Goal: Task Accomplishment & Management: Use online tool/utility

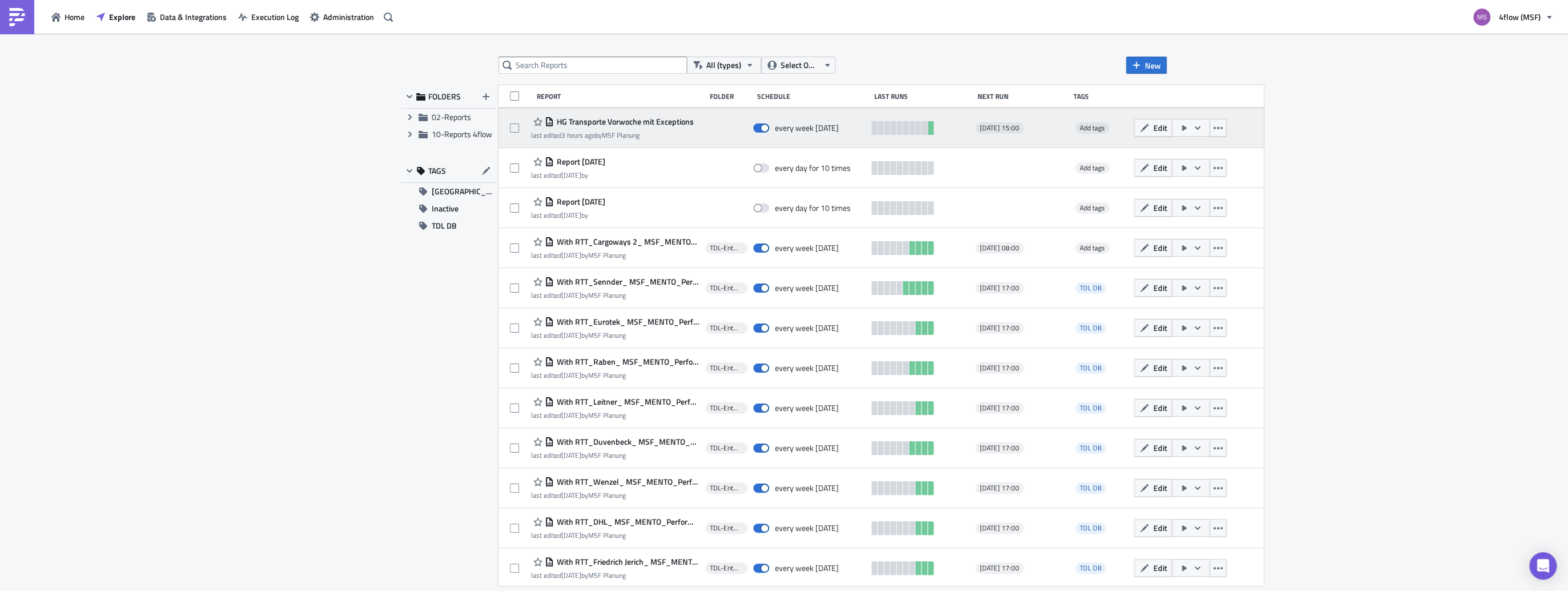
click at [654, 123] on span "HG Transporte Vorwoche mit Exceptions" at bounding box center [623, 122] width 140 height 10
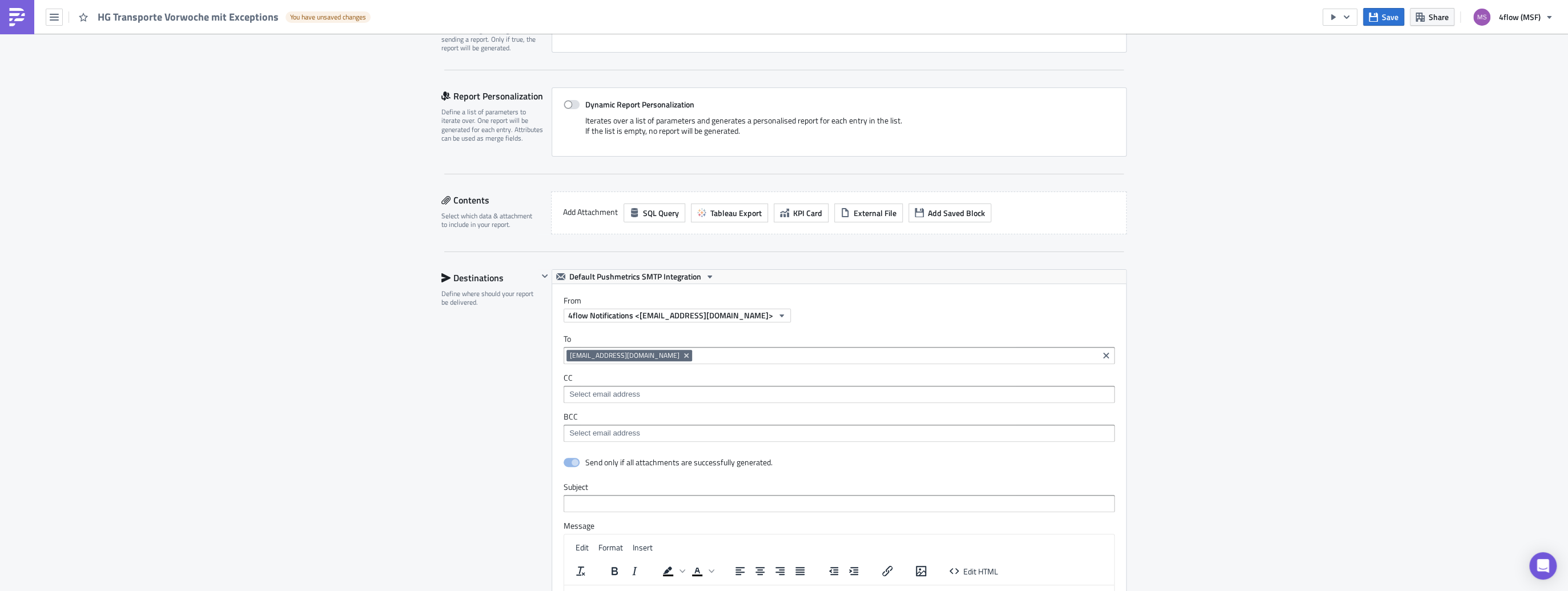
scroll to position [365, 0]
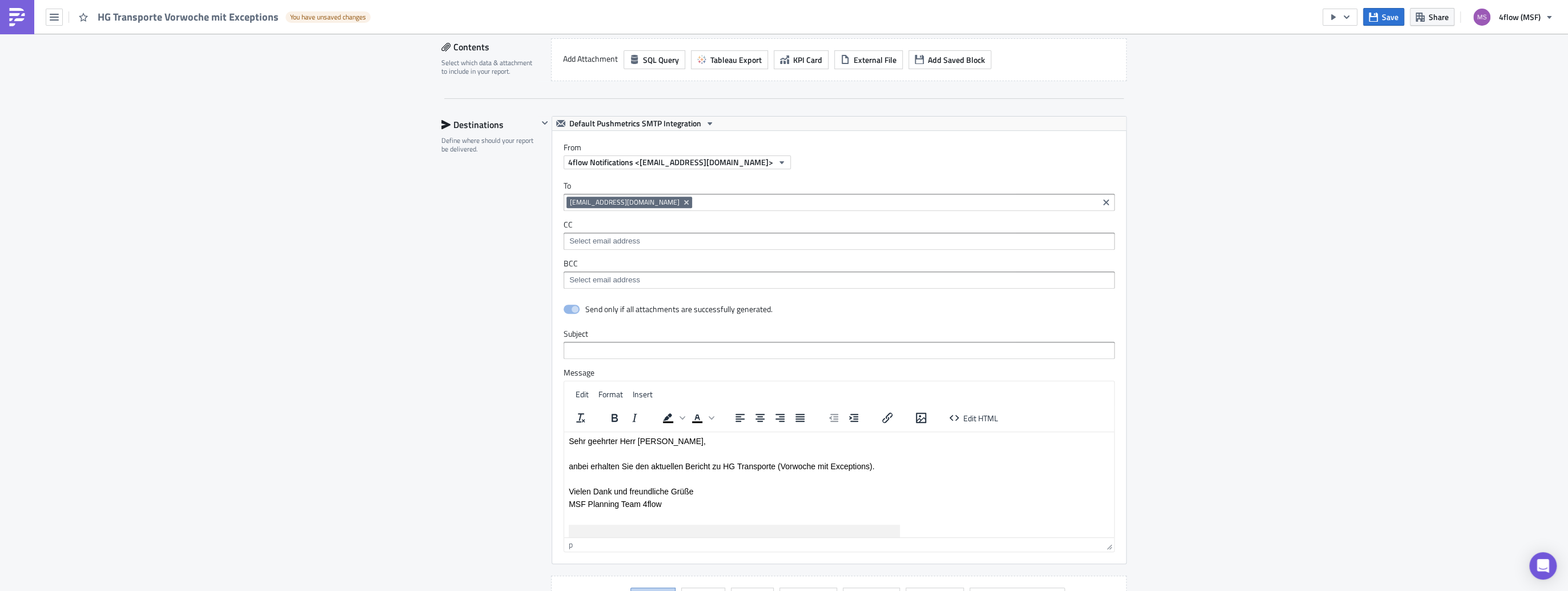
click at [673, 438] on p "Sehr geehrter Herr Poschgan," at bounding box center [838, 440] width 541 height 9
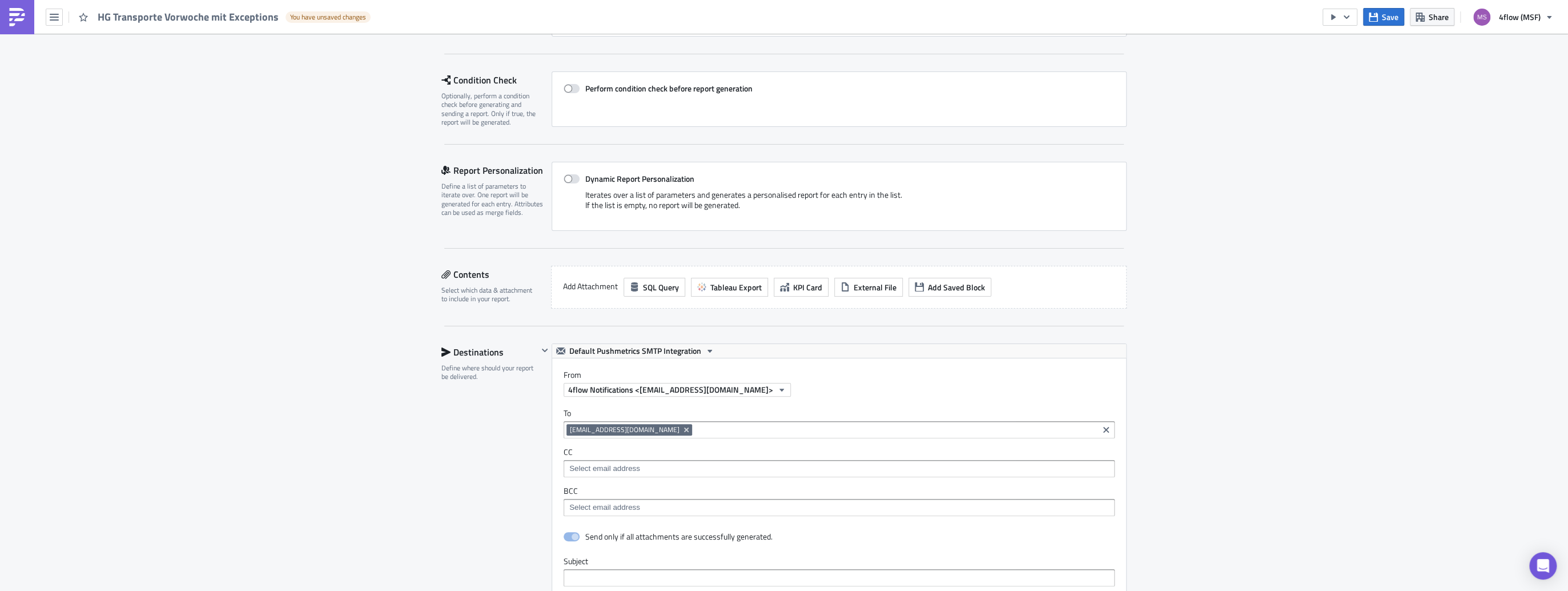
scroll to position [137, 0]
click at [722, 291] on span "Tableau Export" at bounding box center [736, 288] width 51 height 12
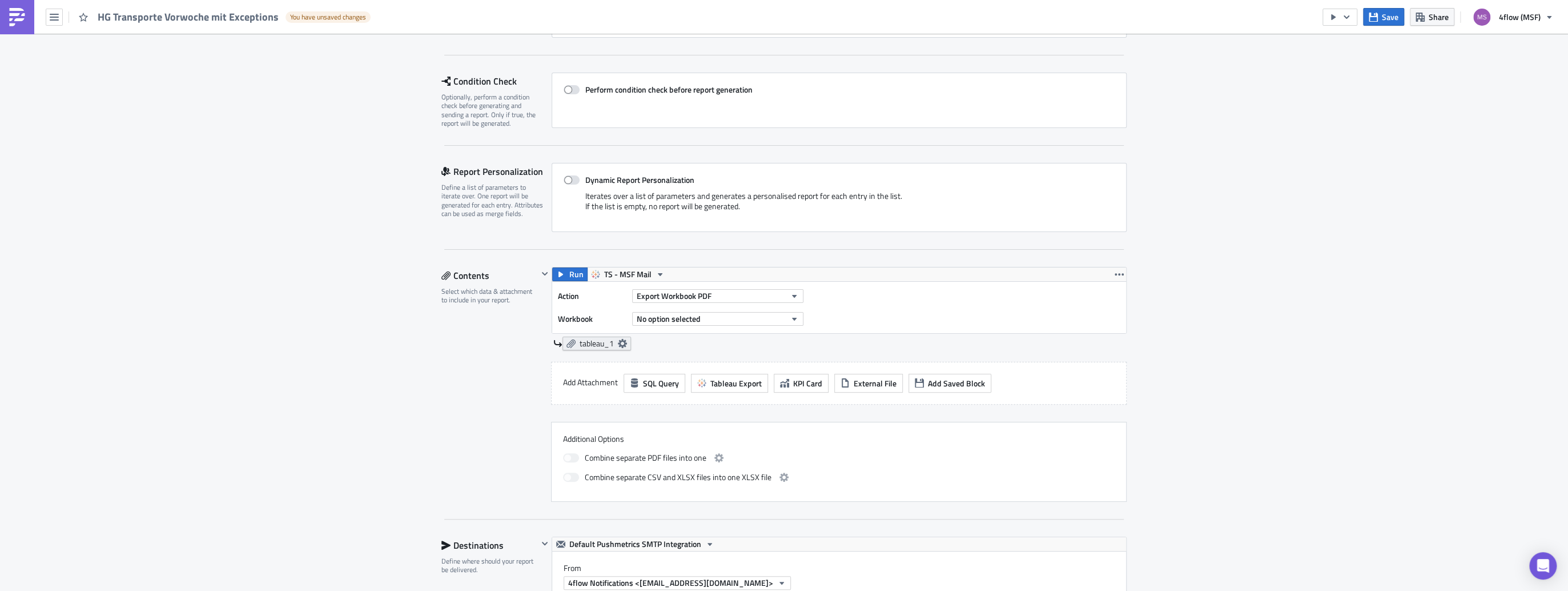
click at [600, 345] on span "tableau_1" at bounding box center [596, 343] width 34 height 10
click at [532, 408] on input "text" at bounding box center [554, 407] width 114 height 17
paste input "G+HG Shipment & Exception Report"
type input "G+HG Shipment & Exception Report"
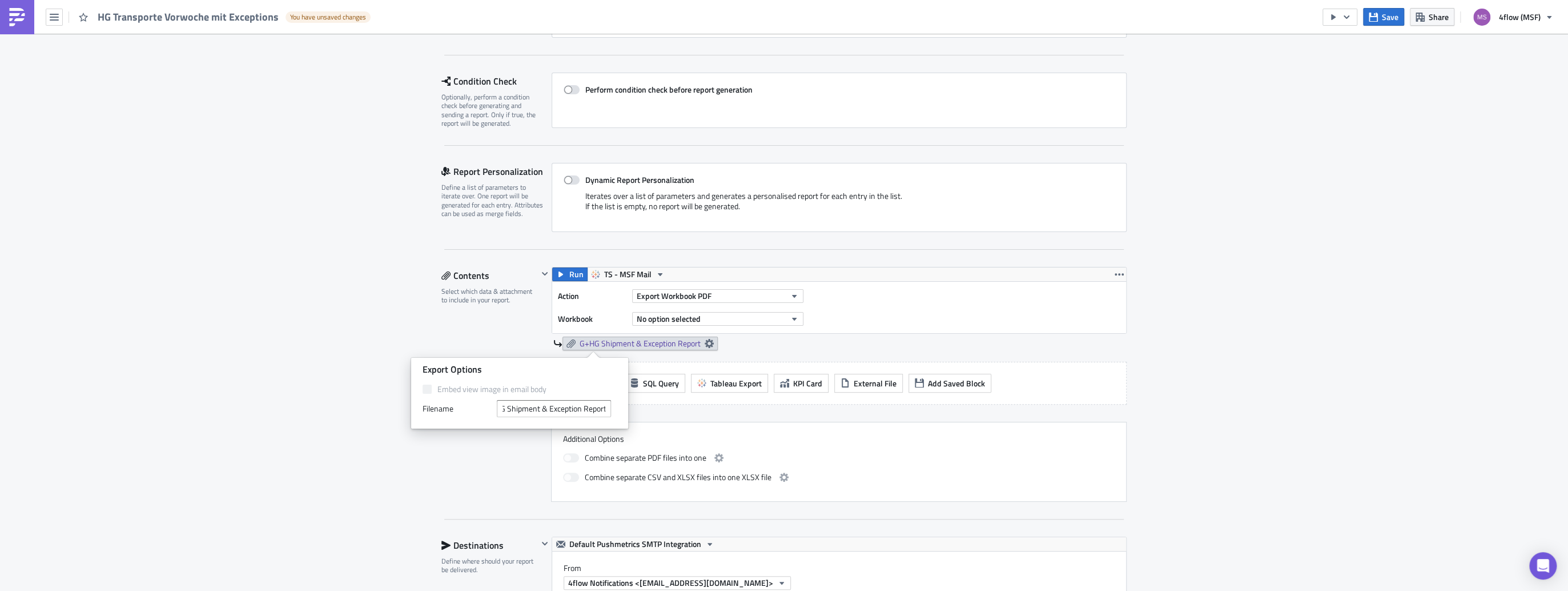
click at [1257, 372] on div "Execution Log Edit " HG Transporte Vorwoche mit Exceptions " Draft Settings Con…" at bounding box center [784, 573] width 1568 height 1354
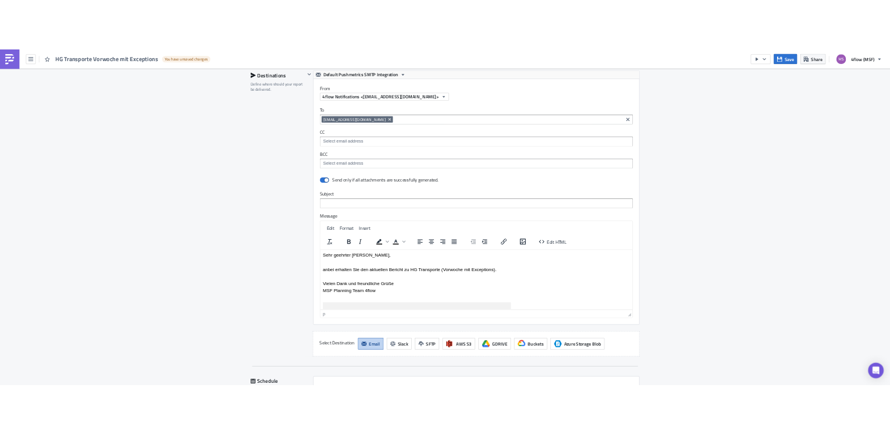
scroll to position [652, 0]
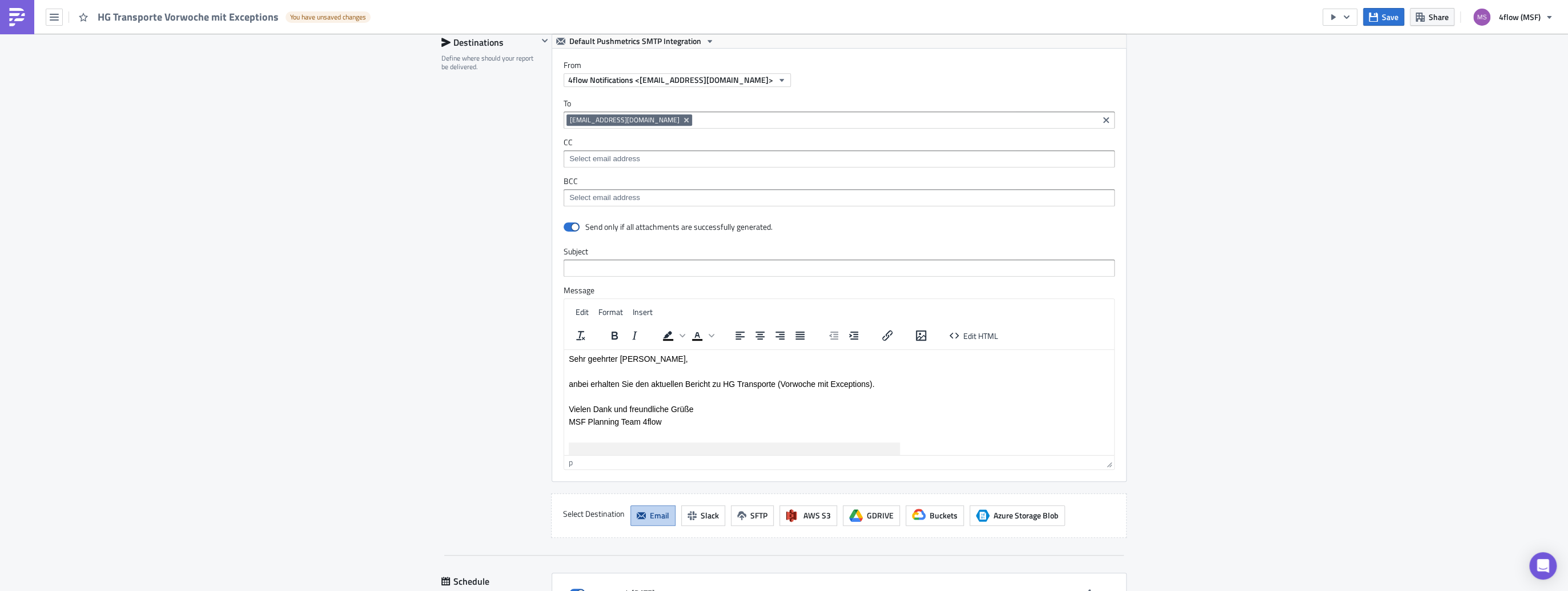
click at [723, 383] on p "anbei erhalten Sie den aktuellen Bericht zu HG Transporte (Vorwoche mit Excepti…" at bounding box center [838, 383] width 541 height 9
click at [731, 383] on p "anbei erhalten Sie den aktuellen Bericht zu HG Transporte (Vorwoche mit Excepti…" at bounding box center [838, 383] width 541 height 9
click at [742, 386] on p "anbei erhalten Sie den aktuellen Bericht zu HG + Transporte (Vorwoche mit Excep…" at bounding box center [838, 383] width 541 height 9
click at [580, 266] on input "text" at bounding box center [838, 267] width 551 height 17
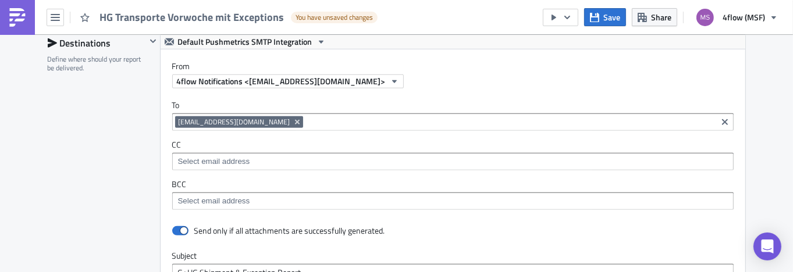
type input "G+HG Shipment & Exception Report"
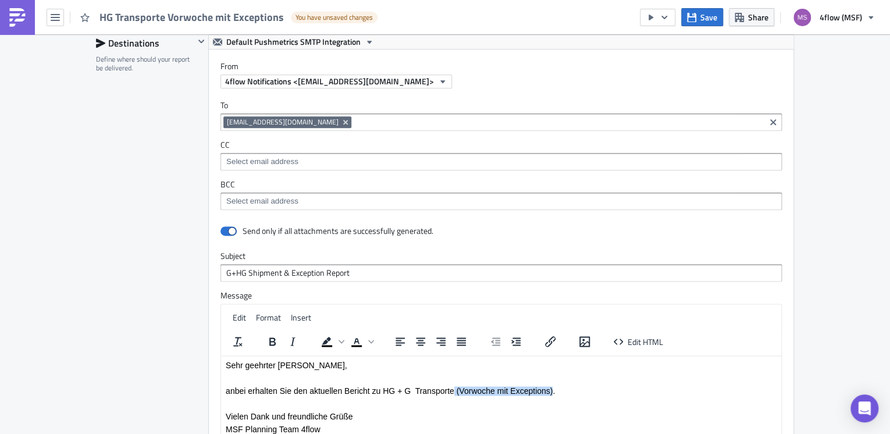
drag, startPoint x: 553, startPoint y: 391, endPoint x: 454, endPoint y: 386, distance: 98.4
click at [454, 386] on p "anbei erhalten Sie den aktuellen Bericht zu HG + G Transporte (Vorwoche mit Exc…" at bounding box center [501, 390] width 551 height 9
click at [483, 390] on p "anbei erhalten Sie den aktuellen Bericht zu HG + G TransportE ." at bounding box center [501, 390] width 551 height 9
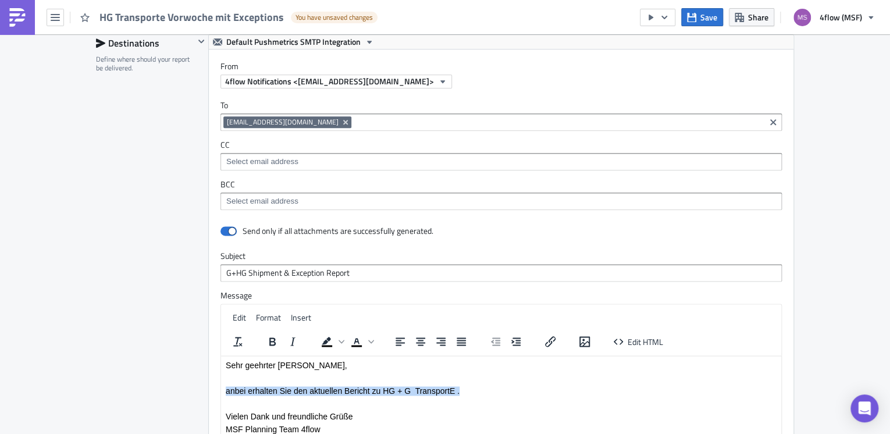
drag, startPoint x: 482, startPoint y: 390, endPoint x: 414, endPoint y: 748, distance: 363.5
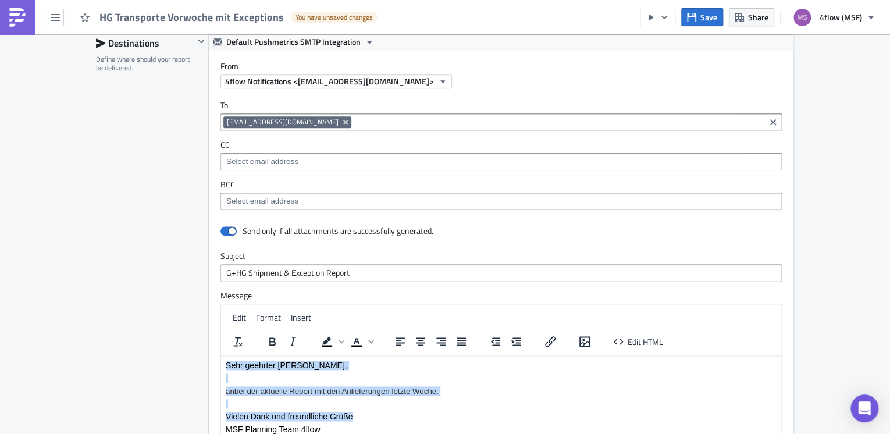
drag, startPoint x: 375, startPoint y: 418, endPoint x: 226, endPoint y: 350, distance: 163.5
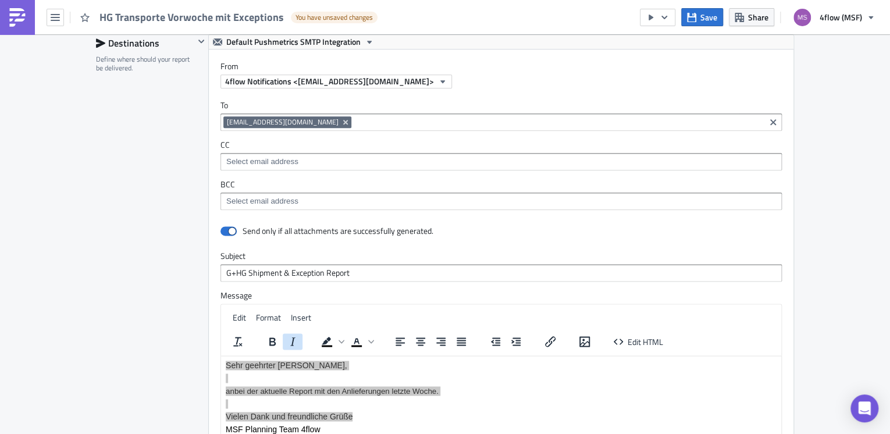
click at [290, 341] on icon "Italic" at bounding box center [293, 341] width 14 height 14
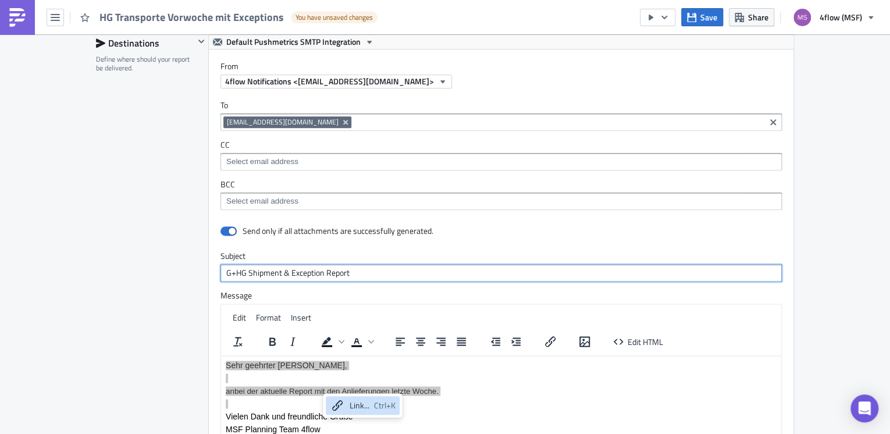
click at [354, 267] on input "G+HG Shipment & Exception Report" at bounding box center [500, 272] width 561 height 17
drag, startPoint x: 351, startPoint y: 276, endPoint x: 199, endPoint y: 271, distance: 152.5
click at [199, 271] on div "Default Pushmetrics SMTP Integration From 4flow Notifications <no-reply@analyti…" at bounding box center [494, 262] width 600 height 456
type input "Auswertung Exception Management"
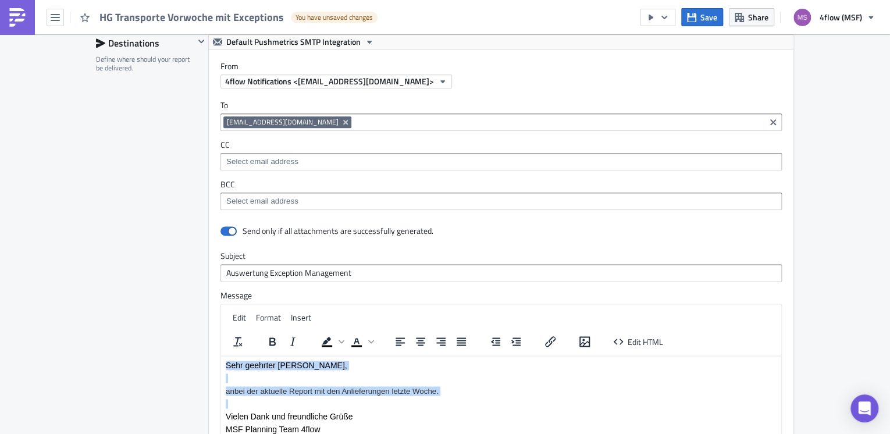
click at [425, 401] on p "Rich Text Area. Press ALT-0 for help." at bounding box center [501, 402] width 551 height 9
drag, startPoint x: 422, startPoint y: 403, endPoint x: 218, endPoint y: 379, distance: 205.0
click at [368, 340] on icon "Text color" at bounding box center [371, 341] width 6 height 3
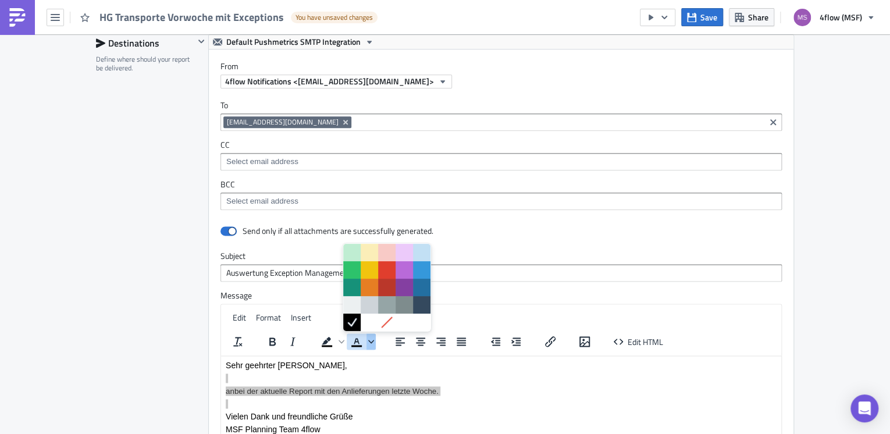
click at [368, 341] on icon "Text color" at bounding box center [371, 342] width 6 height 6
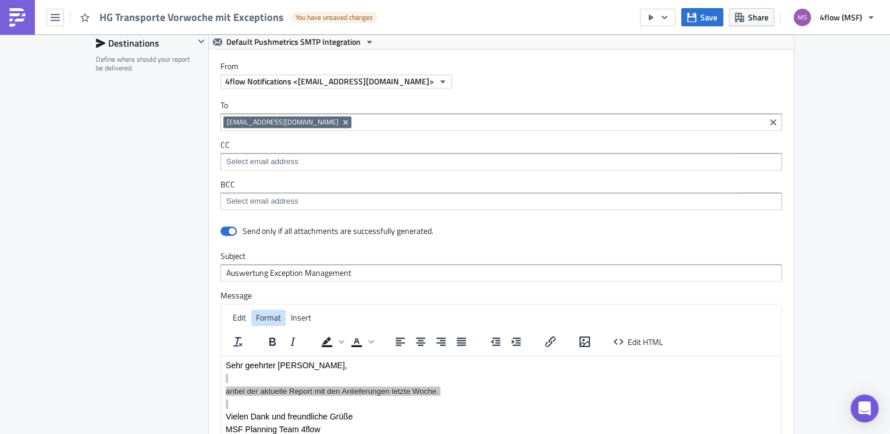
click at [268, 318] on span "Format" at bounding box center [268, 317] width 25 height 12
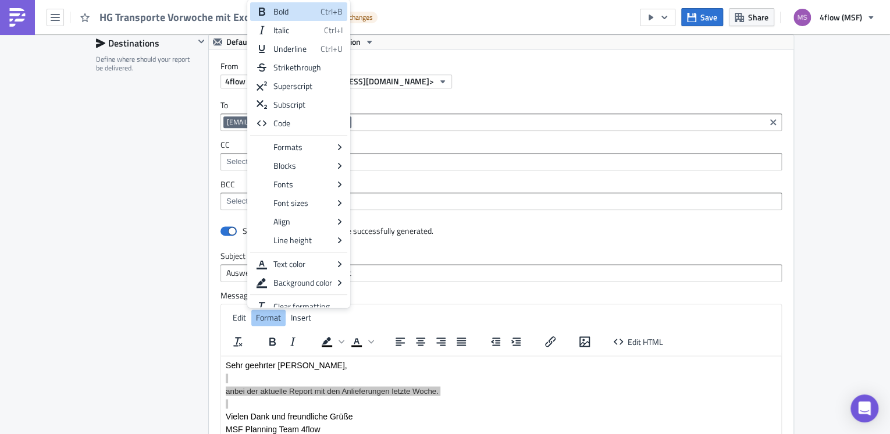
scroll to position [8, 0]
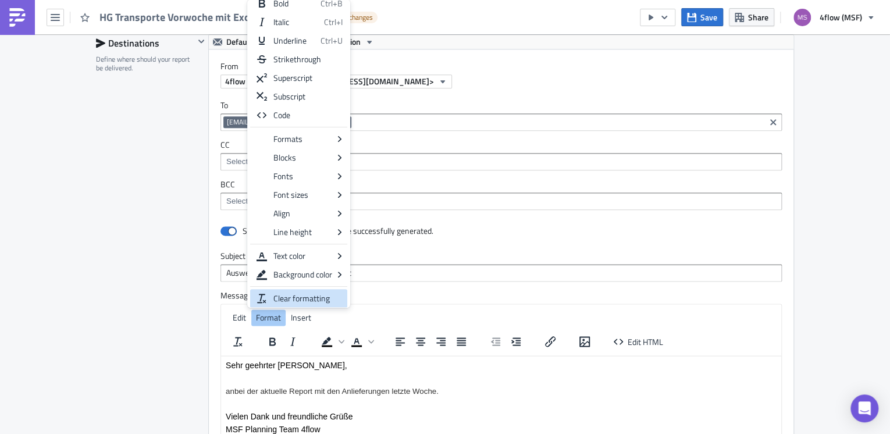
click at [296, 415] on p "Vielen Dank und freundliche Grüße" at bounding box center [501, 415] width 551 height 9
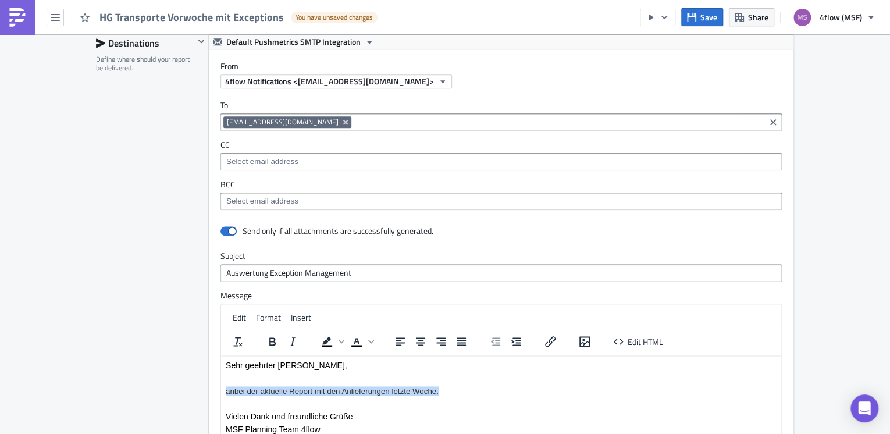
drag, startPoint x: 449, startPoint y: 390, endPoint x: 220, endPoint y: 386, distance: 228.1
click at [254, 382] on p "Rich Text Area. Press ALT-0 for help." at bounding box center [501, 377] width 551 height 9
drag, startPoint x: 460, startPoint y: 389, endPoint x: 434, endPoint y: 749, distance: 361.0
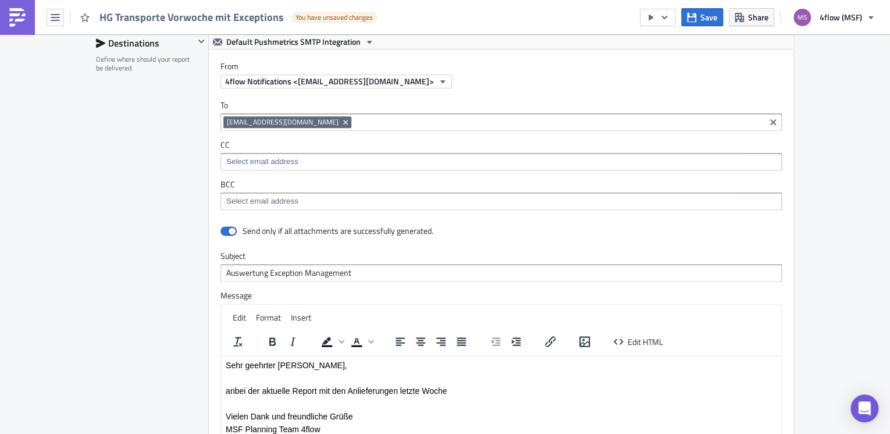
click at [458, 389] on p "anbei der aktuelle Report mit den Anlieferungen letzte Woche" at bounding box center [501, 390] width 551 height 9
click at [454, 390] on p "anbei der aktuelle Report mit den Anlieferungen letzte Woche" at bounding box center [501, 390] width 551 height 9
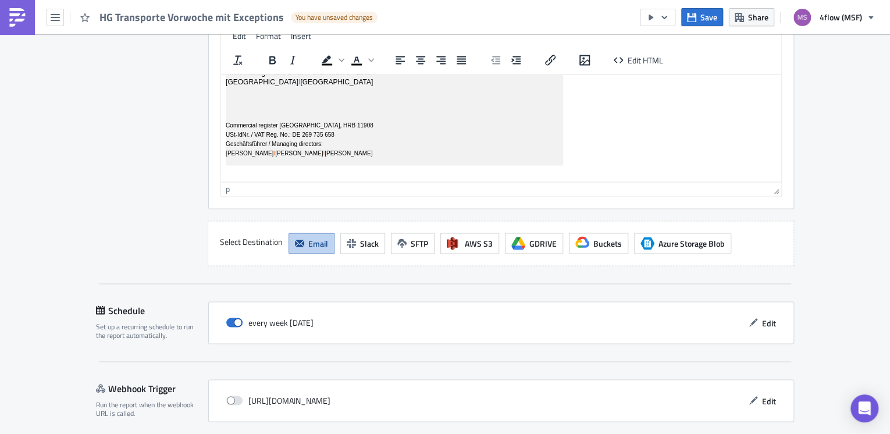
scroll to position [976, 0]
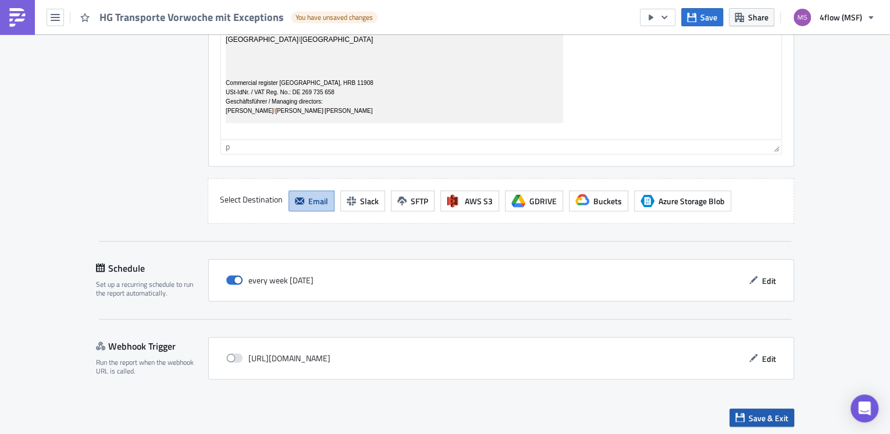
click at [760, 414] on span "Save & Exit" at bounding box center [769, 417] width 40 height 12
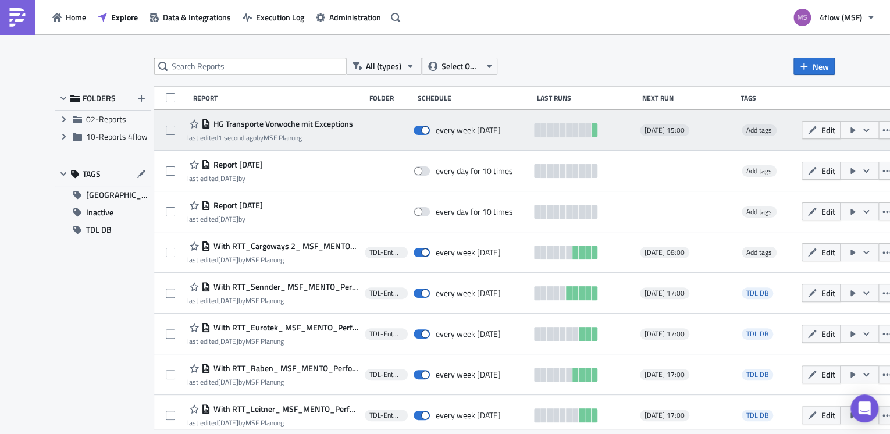
click at [862, 133] on icon "button" at bounding box center [866, 130] width 9 height 9
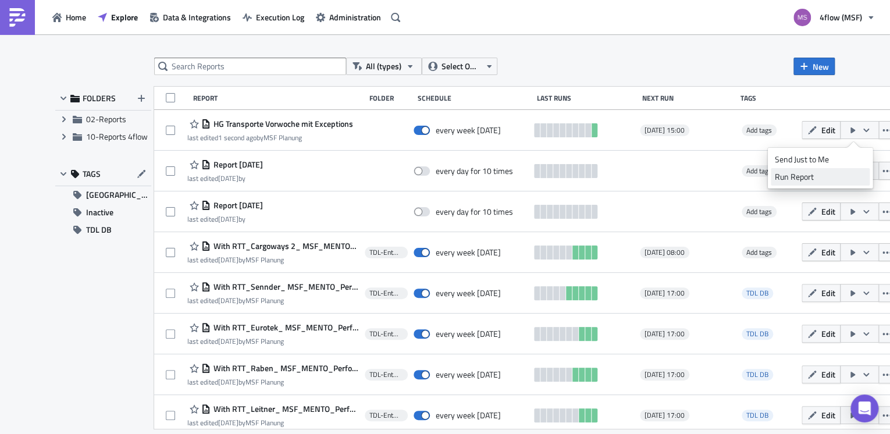
click at [795, 179] on div "Run Report" at bounding box center [820, 177] width 91 height 12
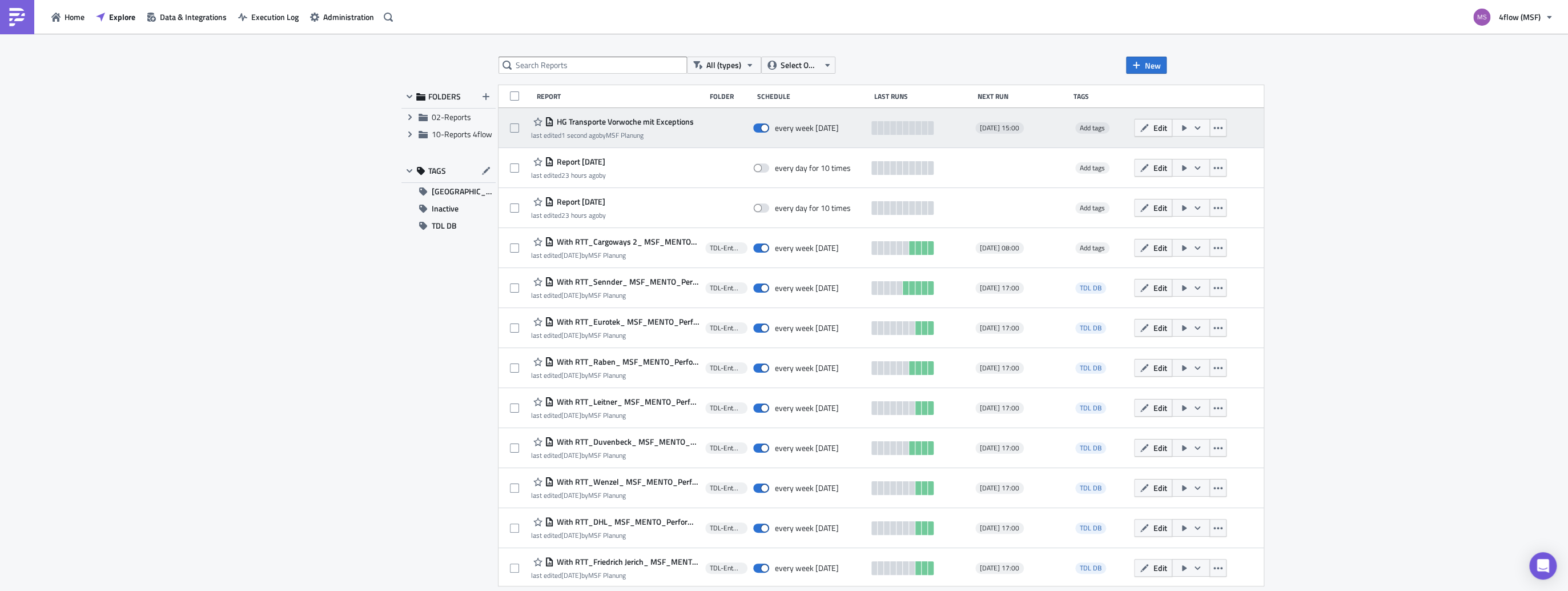
click at [1197, 128] on button "button" at bounding box center [1191, 128] width 38 height 18
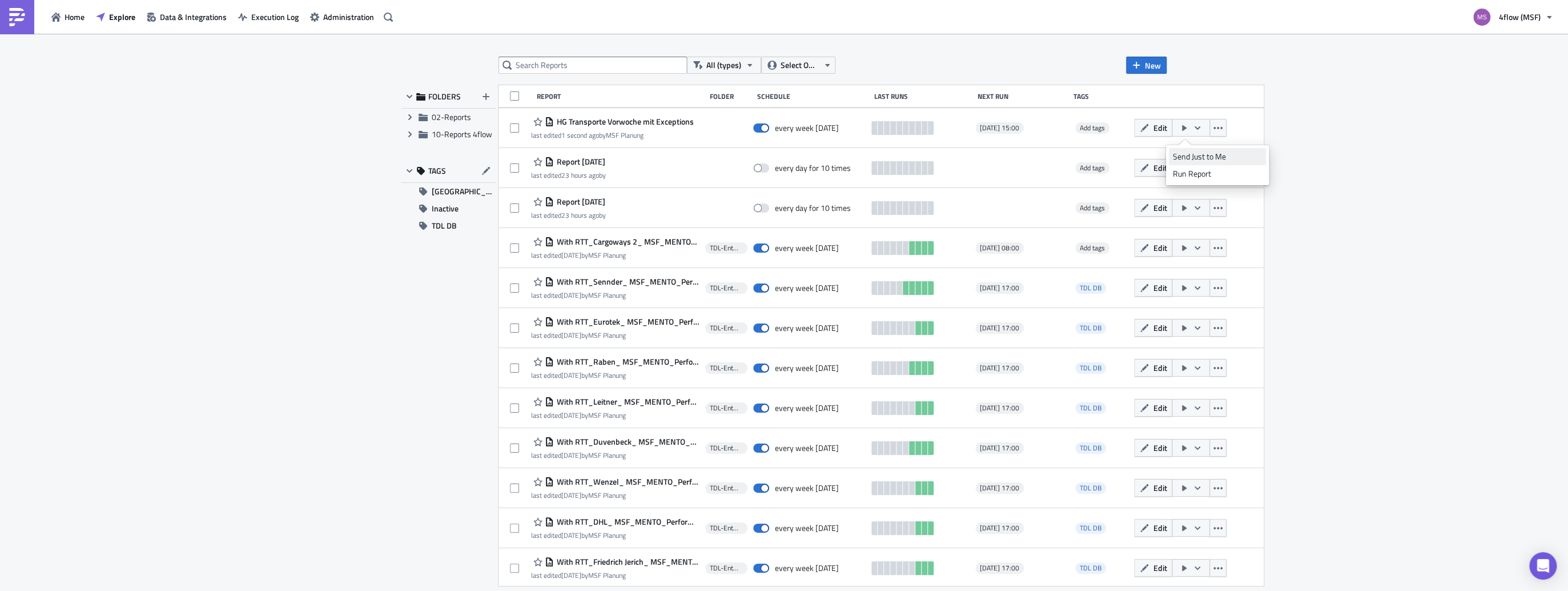
click at [1200, 161] on div "Send Just to Me" at bounding box center [1217, 157] width 89 height 12
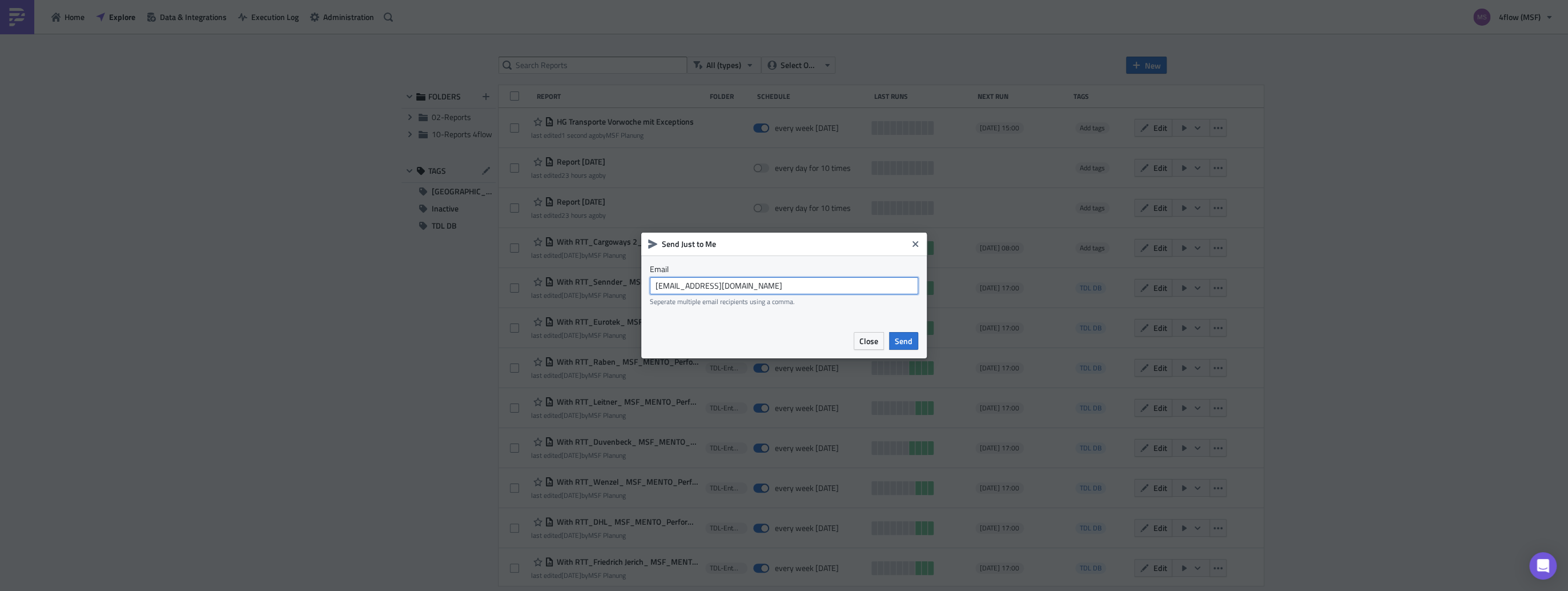
drag, startPoint x: 705, startPoint y: 286, endPoint x: 620, endPoint y: 277, distance: 85.5
click at [618, 277] on div "Send Just to Me Email [EMAIL_ADDRESS][DOMAIN_NAME] Seperate multiple email reci…" at bounding box center [784, 296] width 1568 height 591
type input "[EMAIL_ADDRESS][DOMAIN_NAME]"
click at [899, 340] on span "Send" at bounding box center [904, 341] width 18 height 12
